Goal: Check status

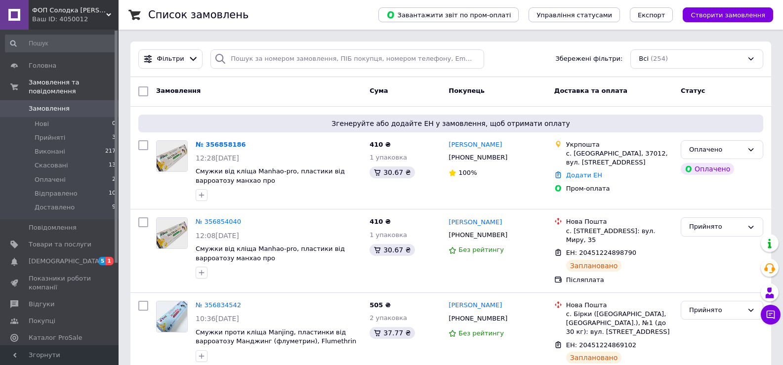
click at [43, 104] on span "Замовлення" at bounding box center [49, 108] width 41 height 9
click at [221, 147] on link "№ 356858186" at bounding box center [221, 144] width 50 height 7
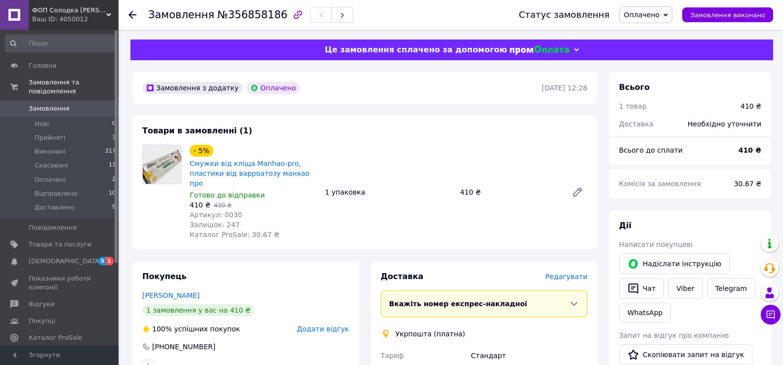
scroll to position [389, 0]
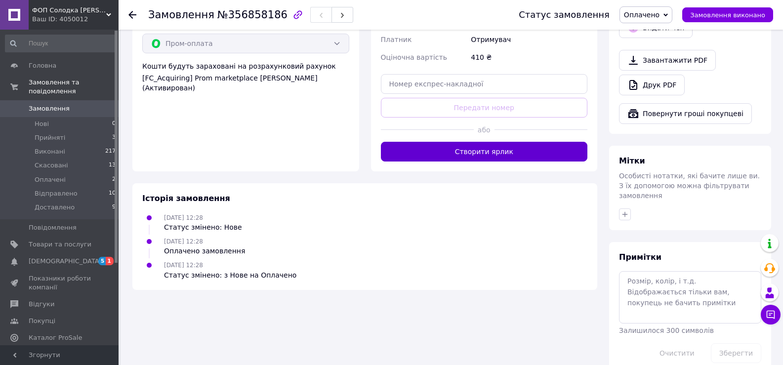
click at [540, 142] on button "Створити ярлик" at bounding box center [484, 152] width 207 height 20
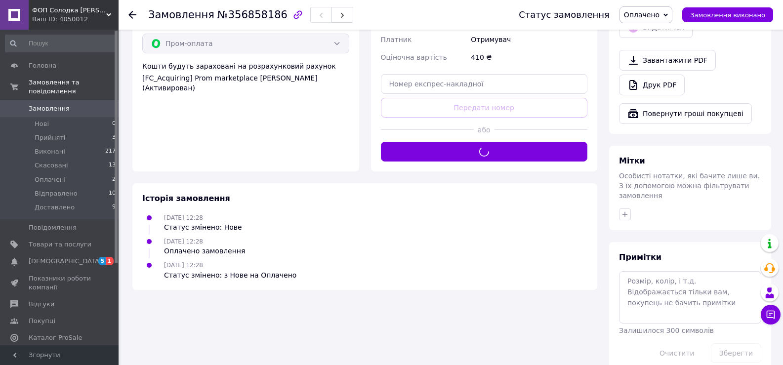
scroll to position [0, 0]
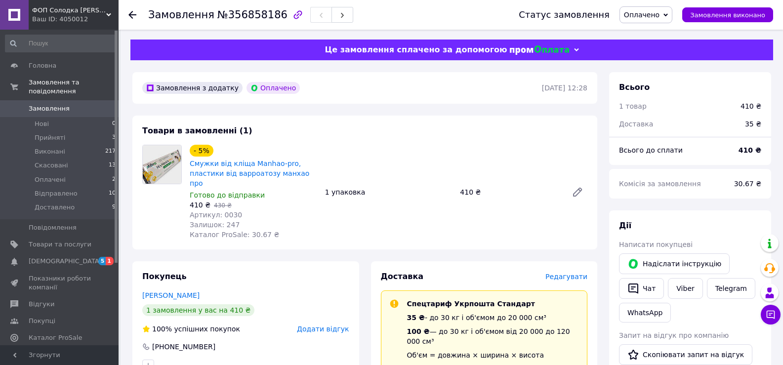
click at [85, 100] on link "Замовлення 0" at bounding box center [60, 108] width 121 height 17
